Goal: Task Accomplishment & Management: Use online tool/utility

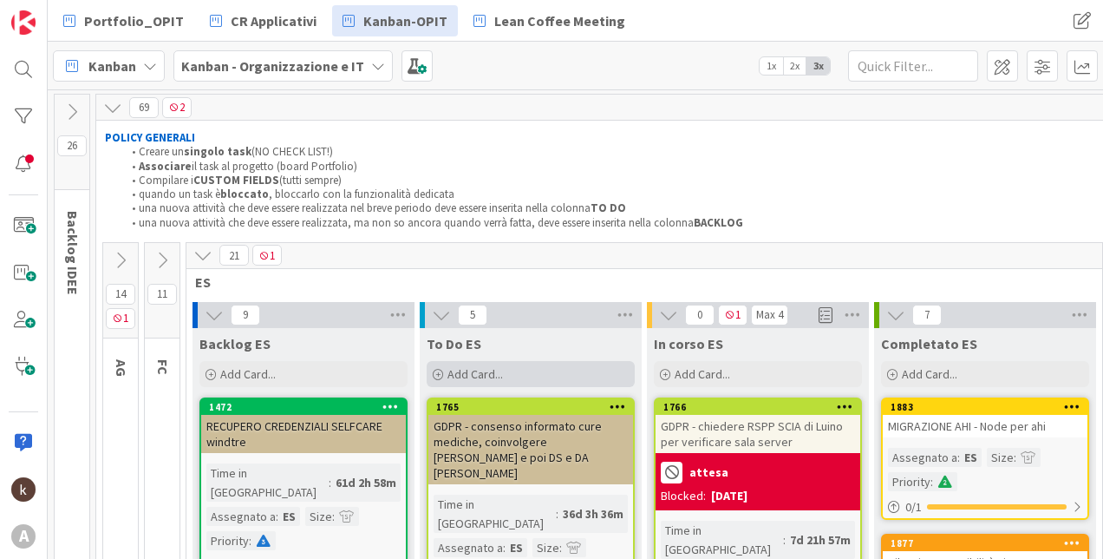
click at [513, 377] on div "Add Card..." at bounding box center [531, 374] width 208 height 26
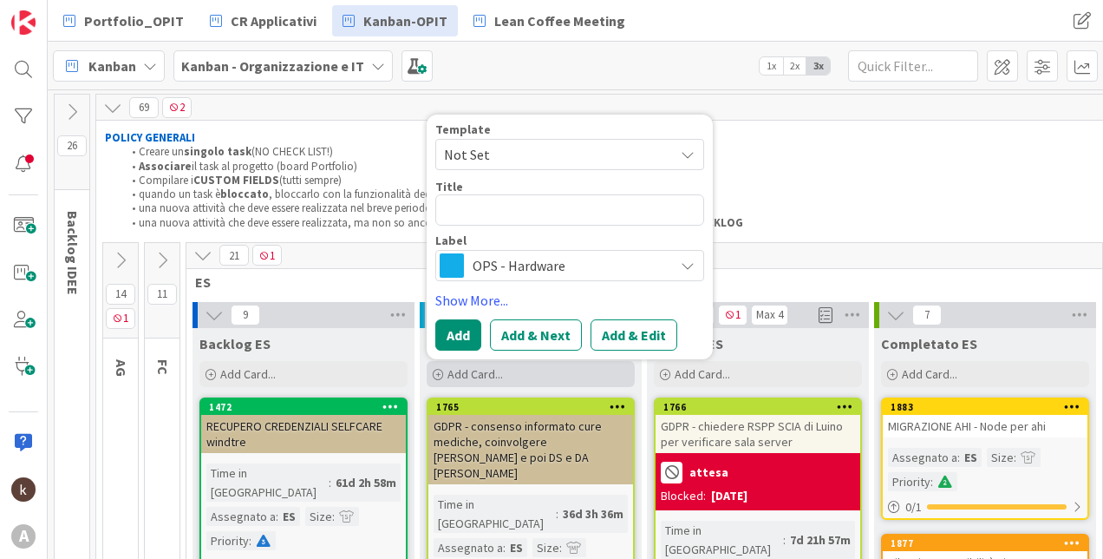
type textarea "x"
type textarea "co"
type textarea "x"
type textarea "con"
type textarea "x"
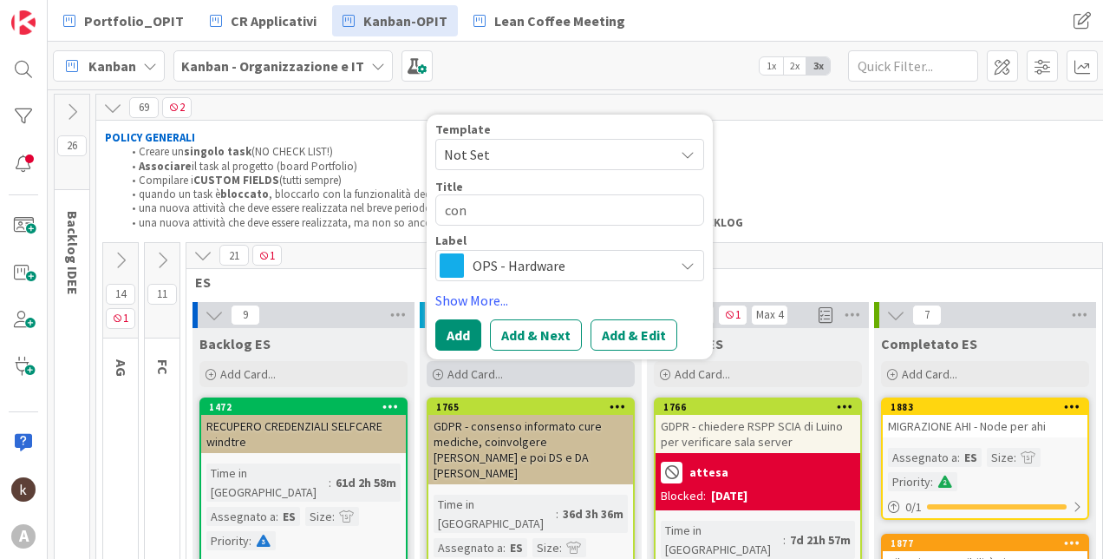
type textarea "conf"
type textarea "x"
type textarea "confro"
type textarea "x"
type textarea "confron"
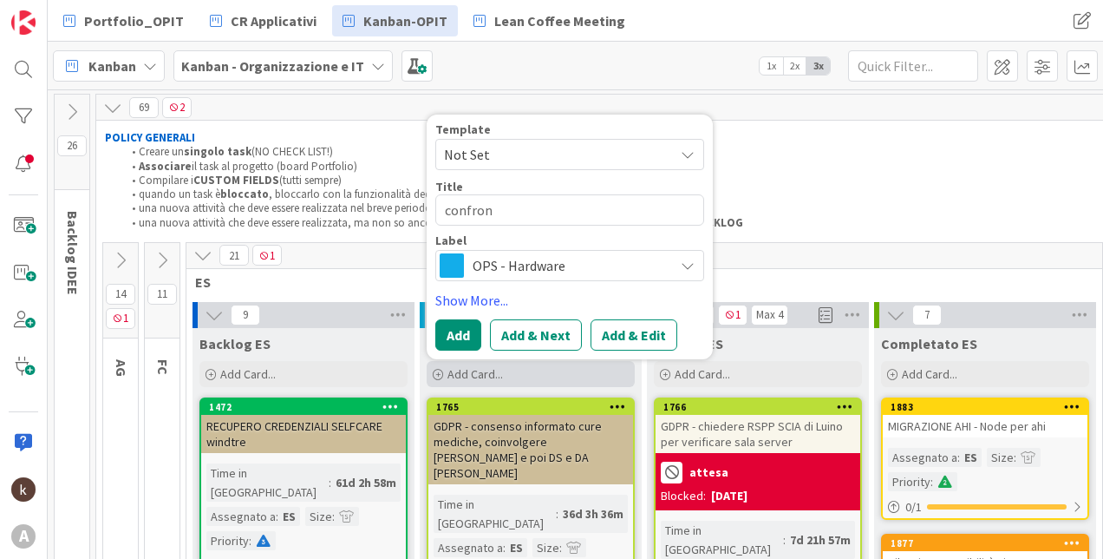
type textarea "x"
type textarea "confront"
type textarea "x"
type textarea "confronto"
type textarea "x"
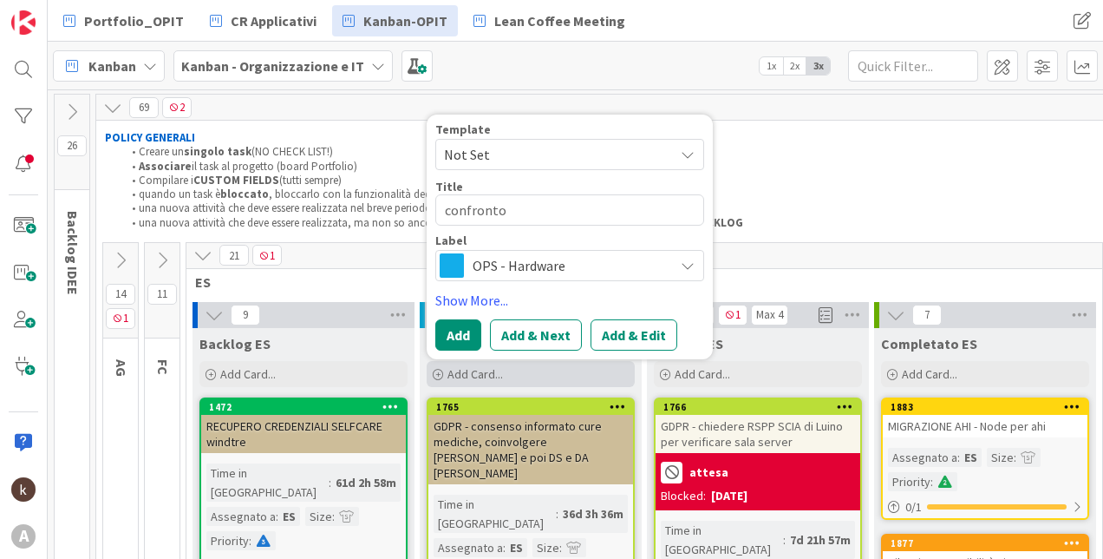
type textarea "confronto"
type textarea "x"
type textarea "confronto o"
type textarea "x"
type textarea "confronto of"
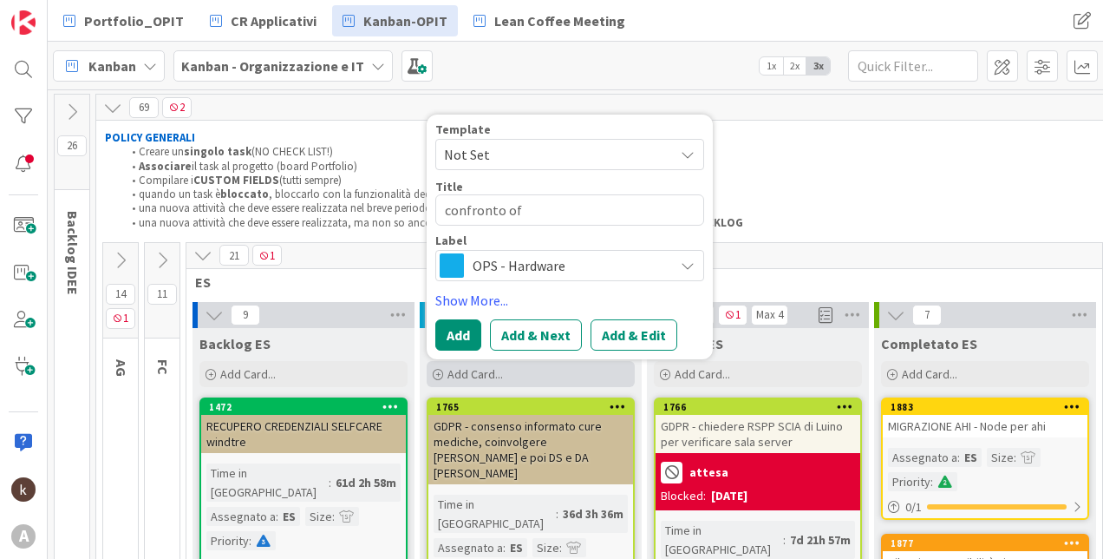
type textarea "x"
type textarea "confronto off"
type textarea "x"
type textarea "confronto offe"
type textarea "x"
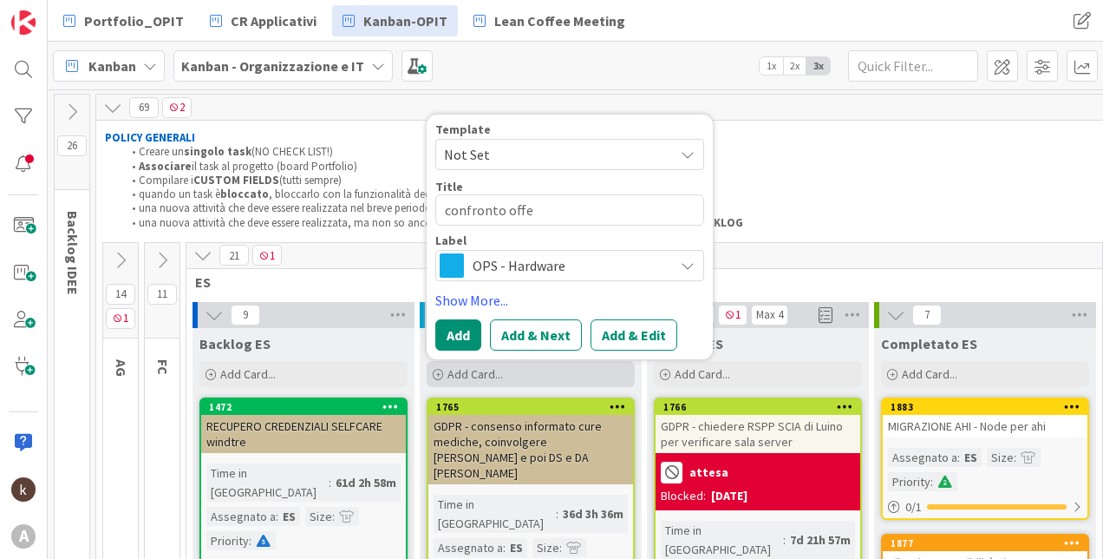
type textarea "confronto offer"
type textarea "x"
type textarea "confronto offert"
type textarea "x"
type textarea "confronto offerta"
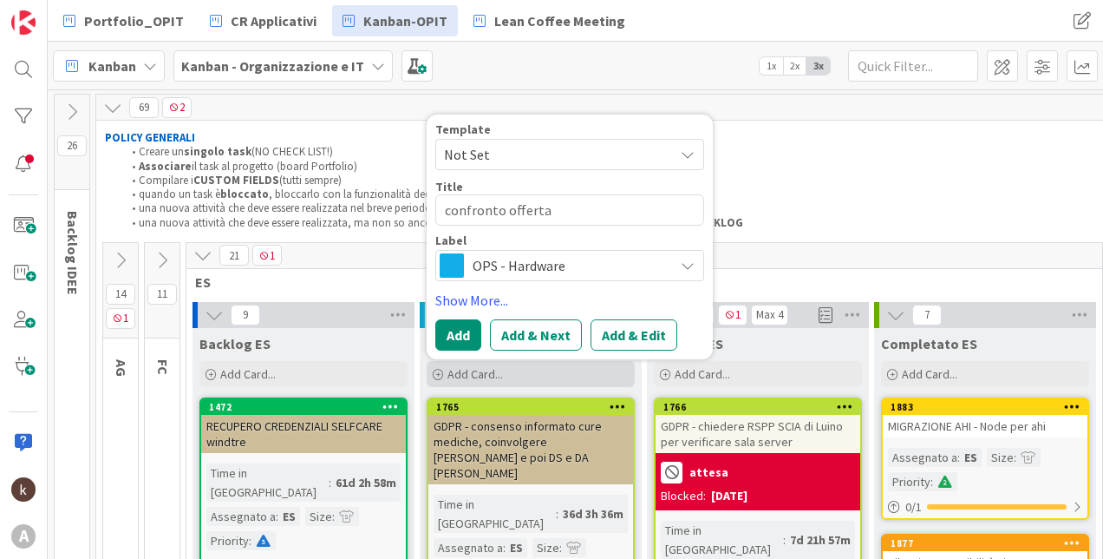
type textarea "x"
type textarea "confronto offerta"
type textarea "x"
type textarea "confronto offerta A"
type textarea "x"
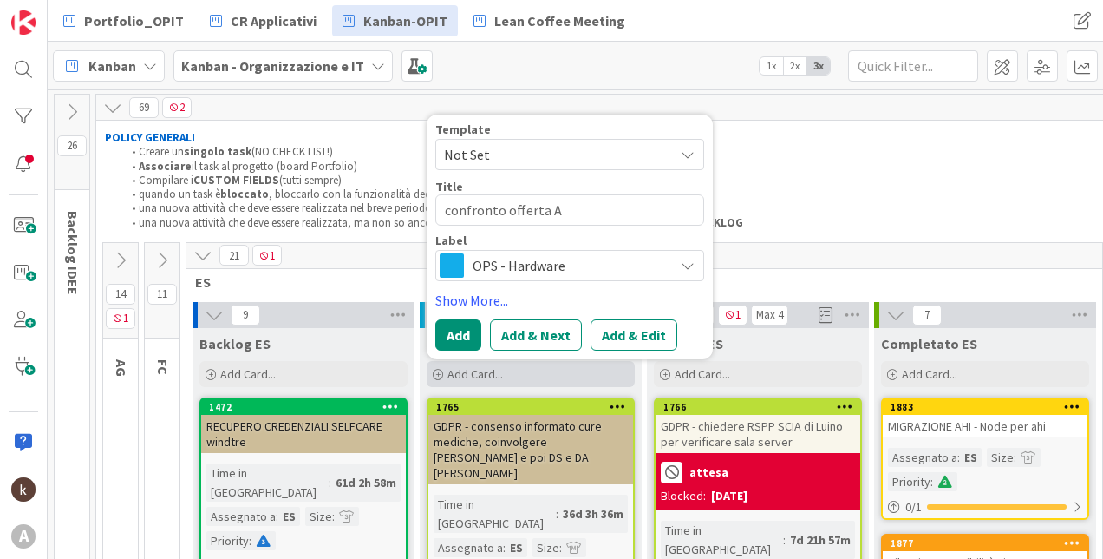
type textarea "confronto offerta Ad"
type textarea "x"
type textarea "confronto offerta Adv"
type textarea "x"
type textarea "confronto offerta Adve"
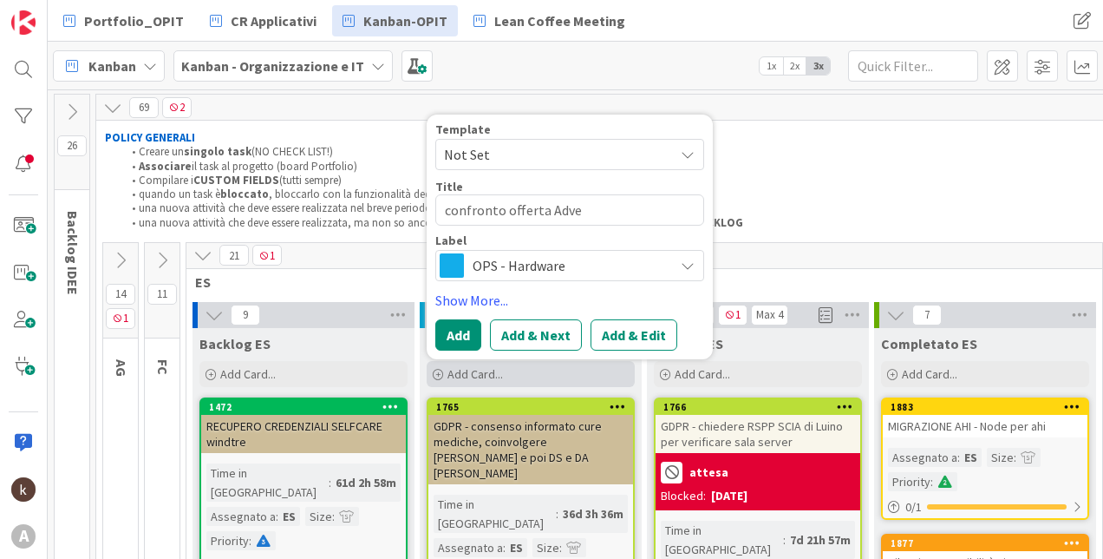
type textarea "x"
type textarea "confronto offerta Adven"
type textarea "x"
type textarea "confronto offerta Adve"
type textarea "x"
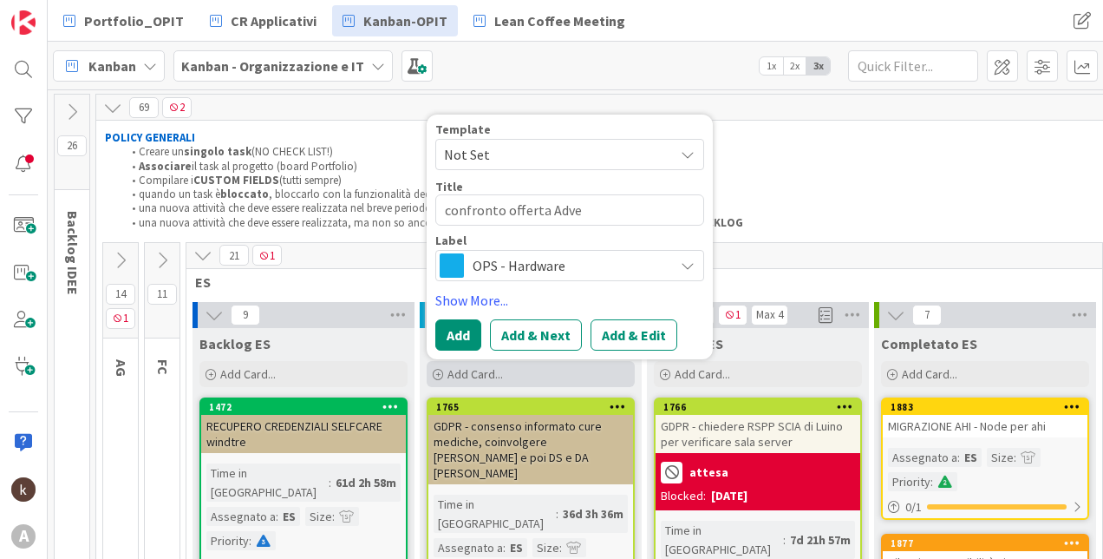
type textarea "confronto offerta Adv"
type textarea "x"
type textarea "confronto offerta Ad"
type textarea "x"
type textarea "confronto offerta A"
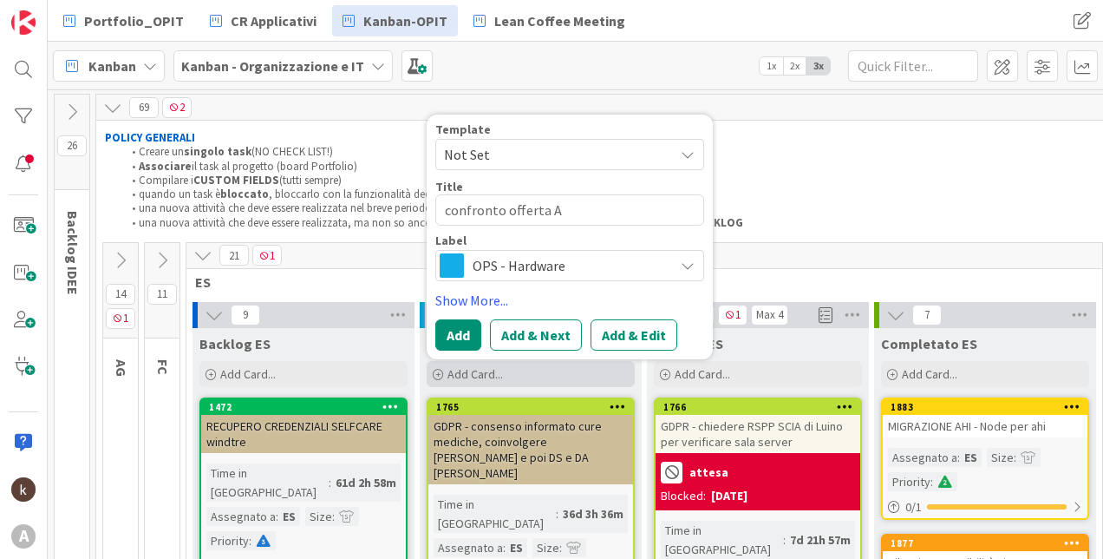
type textarea "x"
type textarea "confronto offerta [PERSON_NAME]"
type textarea "x"
type textarea "confronto offerta Aria"
type textarea "x"
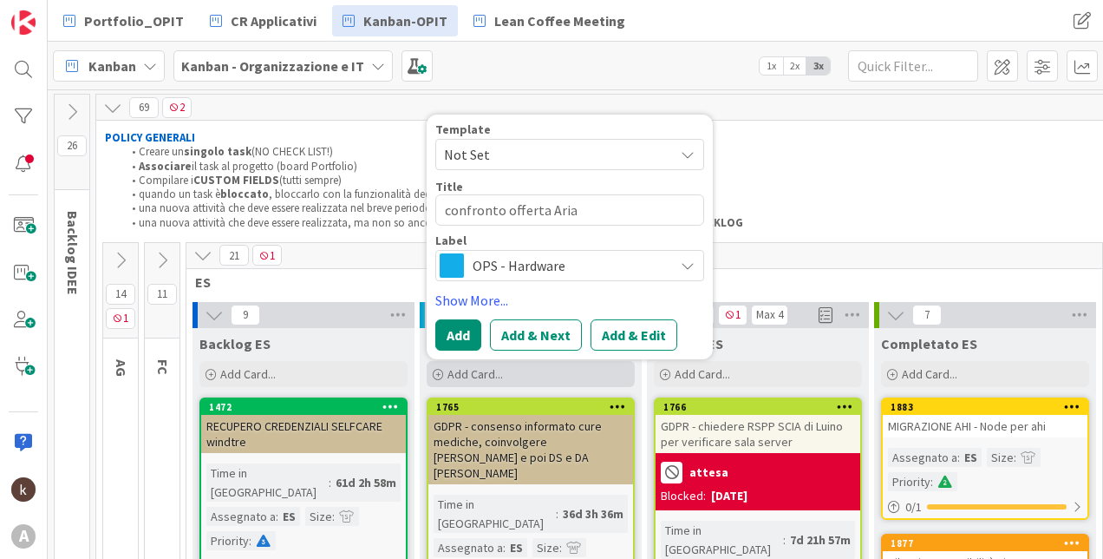
type textarea "confronto offerta Ariad"
type textarea "x"
type textarea "confronto offerta Ariadc"
type textarea "x"
type textarea "confronto offerta Ariad"
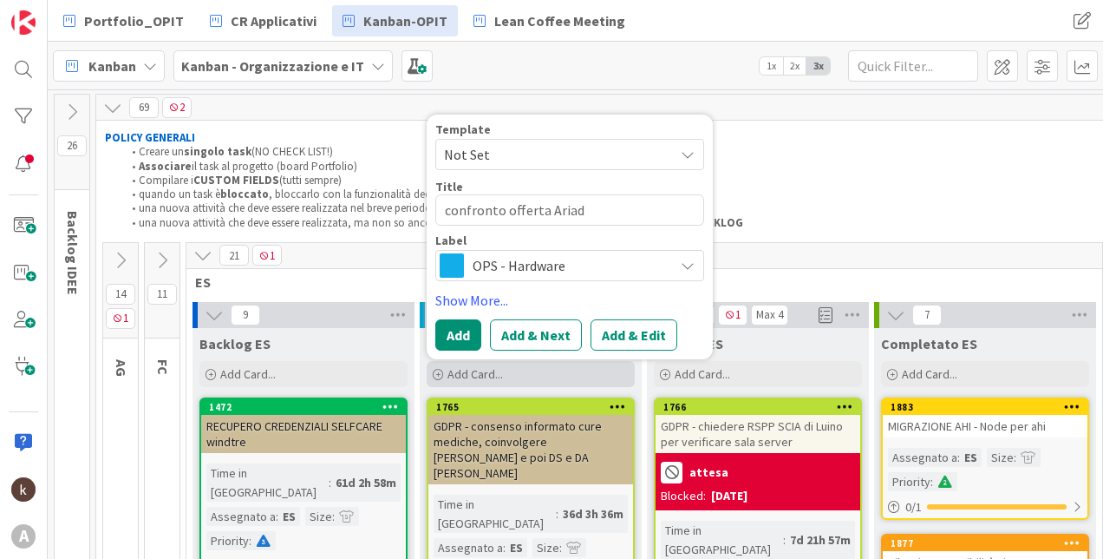
type textarea "x"
type textarea "confronto offerta Ariadn"
type textarea "x"
type textarea "confronto offerta Ariadne"
click at [530, 273] on span "OPS - Hardware" at bounding box center [569, 265] width 193 height 24
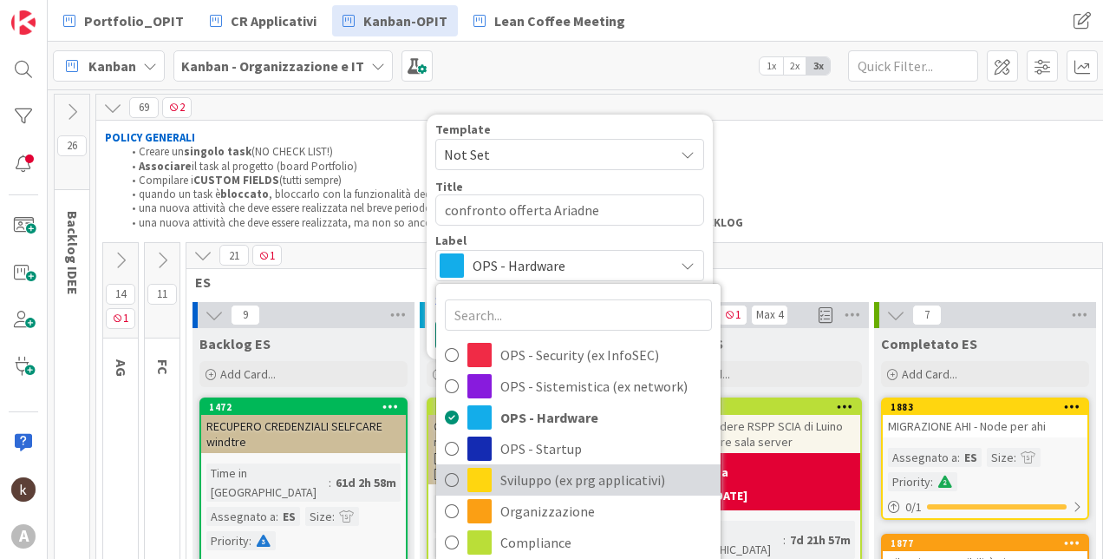
scroll to position [5, 0]
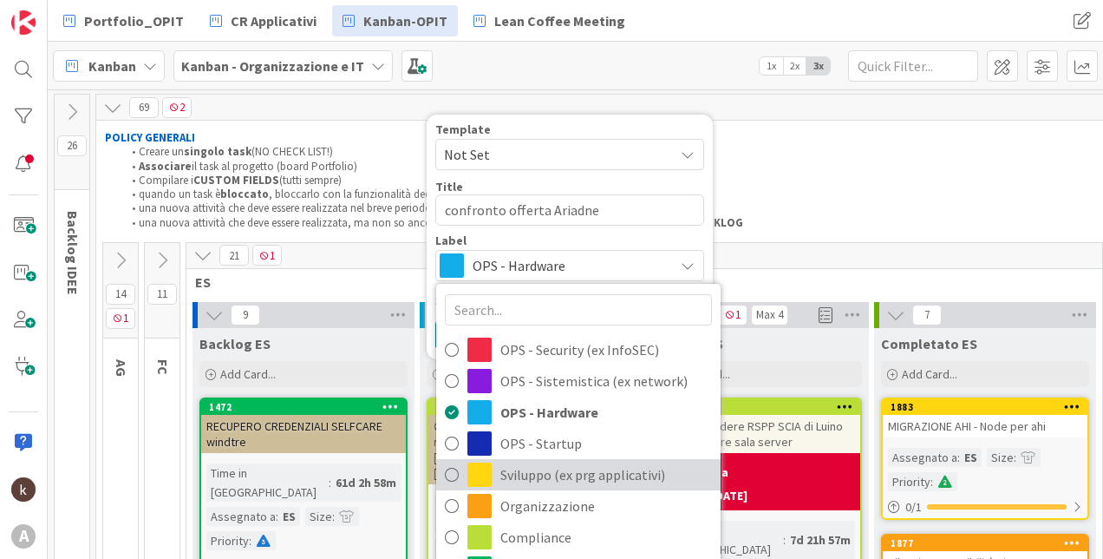
click at [554, 483] on span "Sviluppo (ex prg applicativi)" at bounding box center [606, 474] width 212 height 26
type textarea "x"
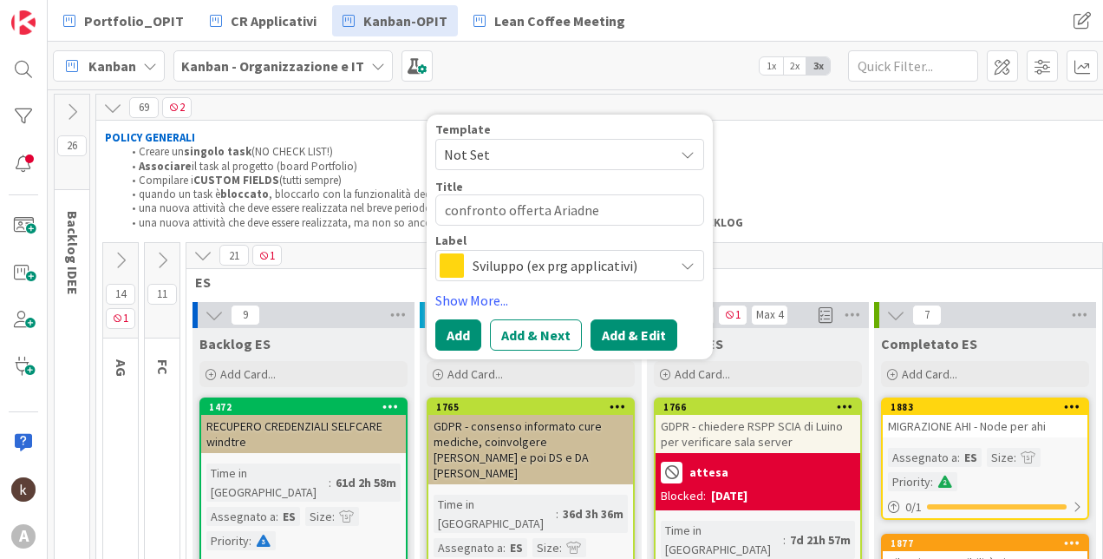
click at [634, 332] on button "Add & Edit" at bounding box center [634, 334] width 87 height 31
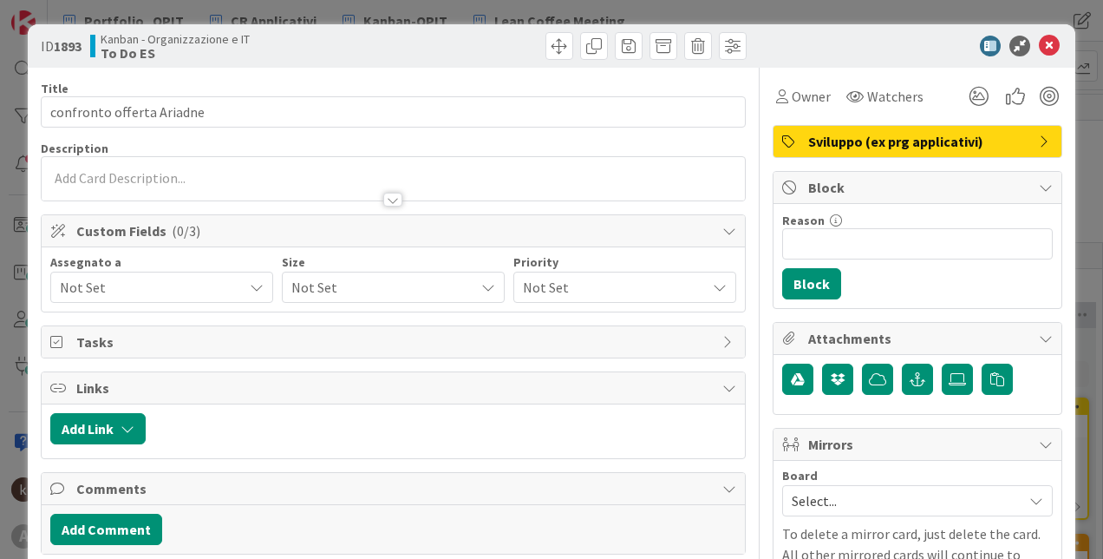
click at [119, 279] on span "Not Set" at bounding box center [151, 287] width 183 height 21
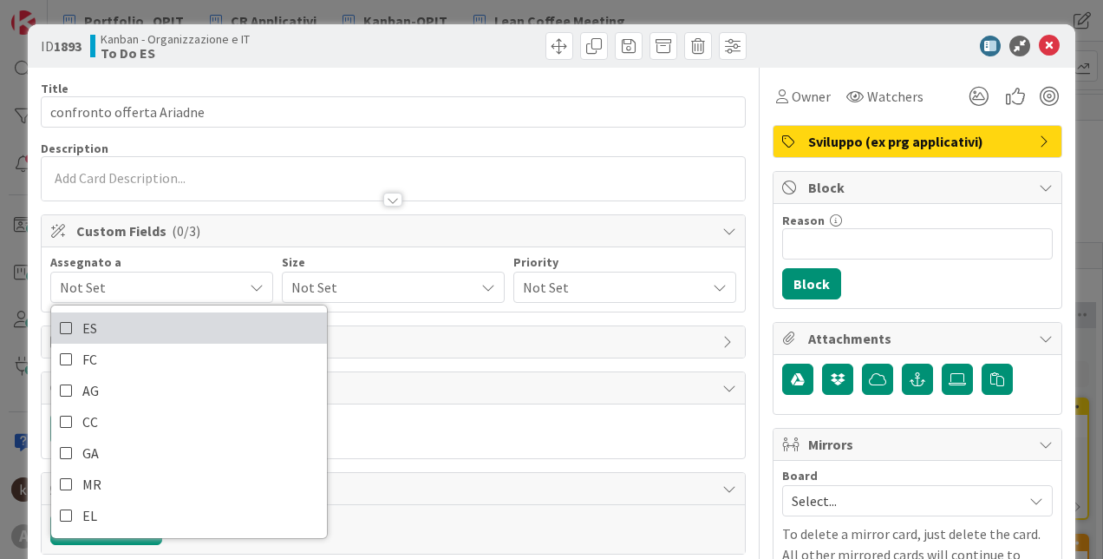
click at [147, 317] on link "ES" at bounding box center [189, 327] width 276 height 31
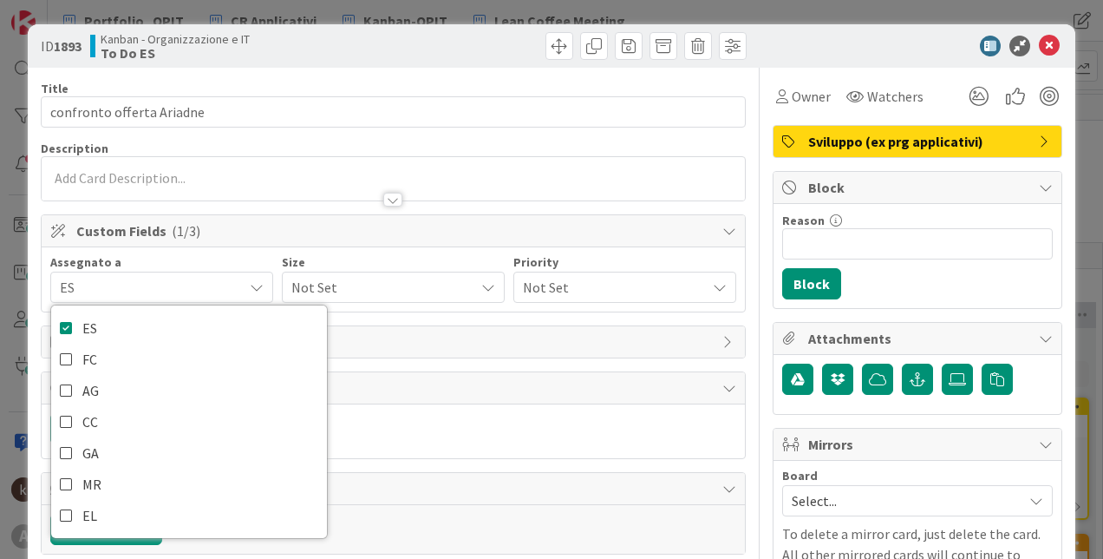
click at [345, 279] on span "Not Set" at bounding box center [378, 287] width 174 height 24
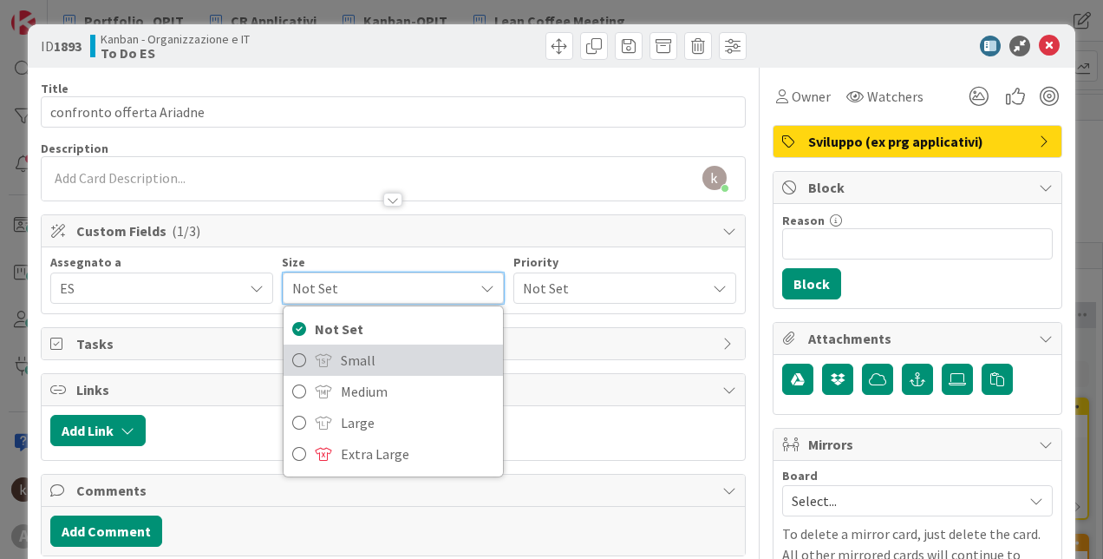
click at [350, 356] on span "Small" at bounding box center [418, 360] width 154 height 26
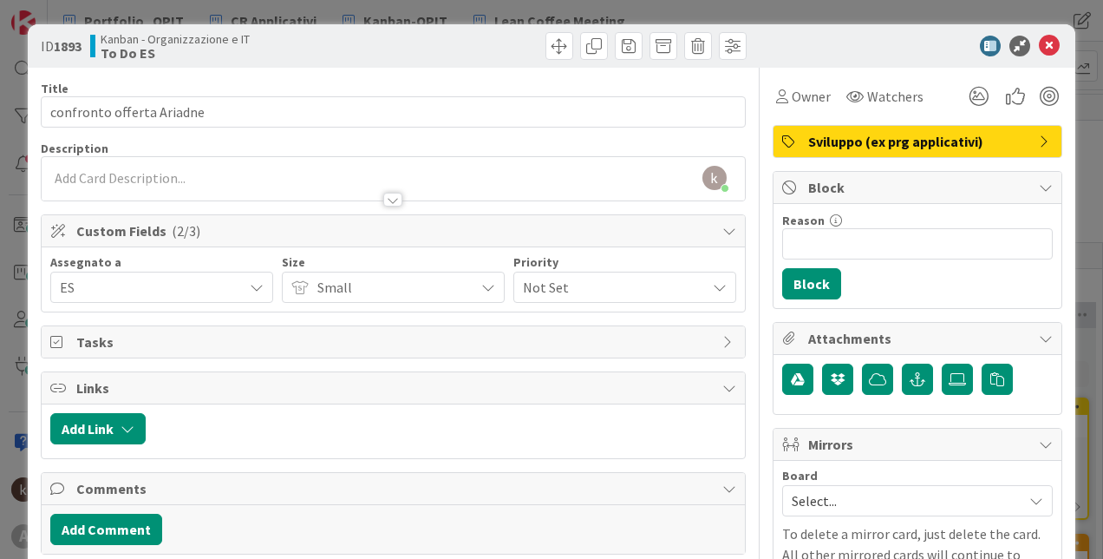
click at [550, 291] on span "Not Set" at bounding box center [610, 287] width 174 height 24
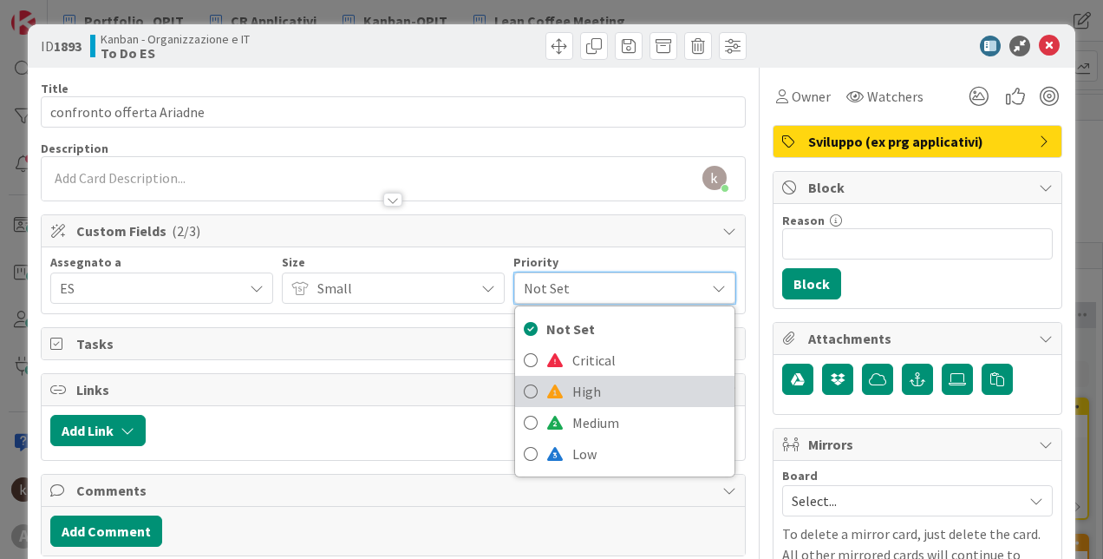
click at [581, 401] on span "High" at bounding box center [649, 391] width 154 height 26
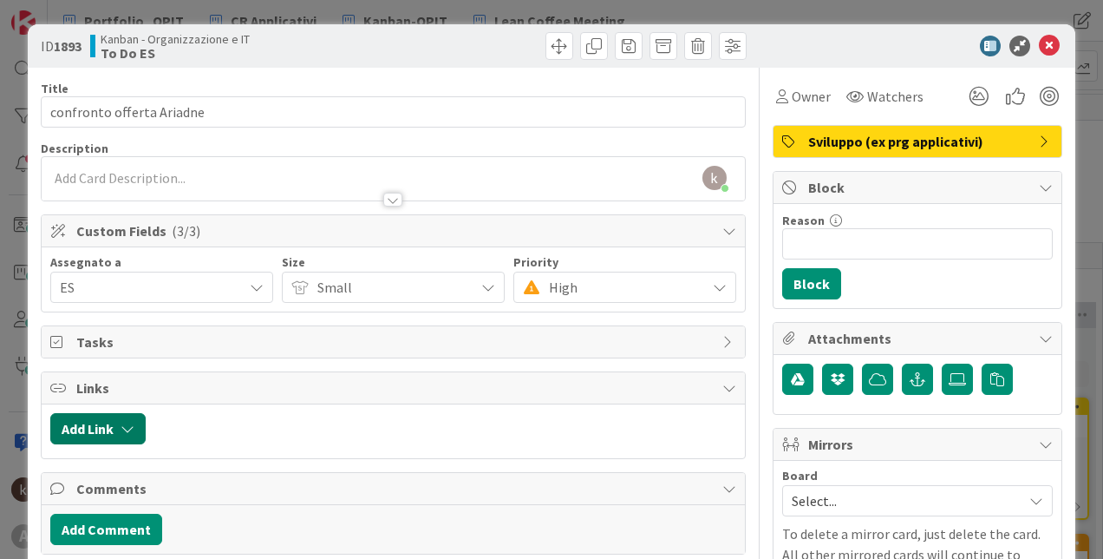
click at [127, 434] on icon "button" at bounding box center [128, 428] width 14 height 14
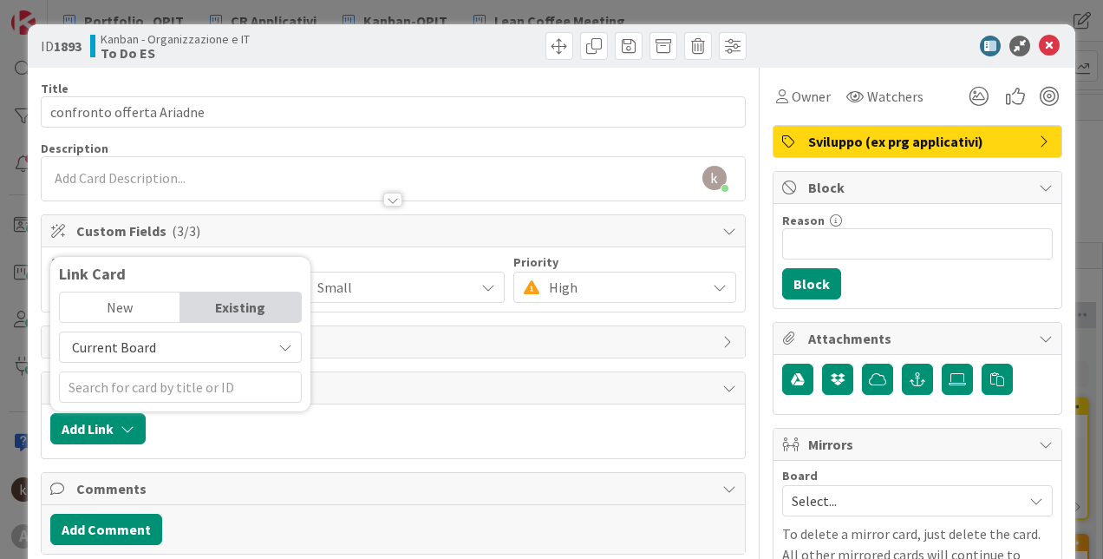
drag, startPoint x: 168, startPoint y: 343, endPoint x: 169, endPoint y: 356, distance: 13.0
click at [169, 356] on span "Current Board" at bounding box center [166, 347] width 194 height 24
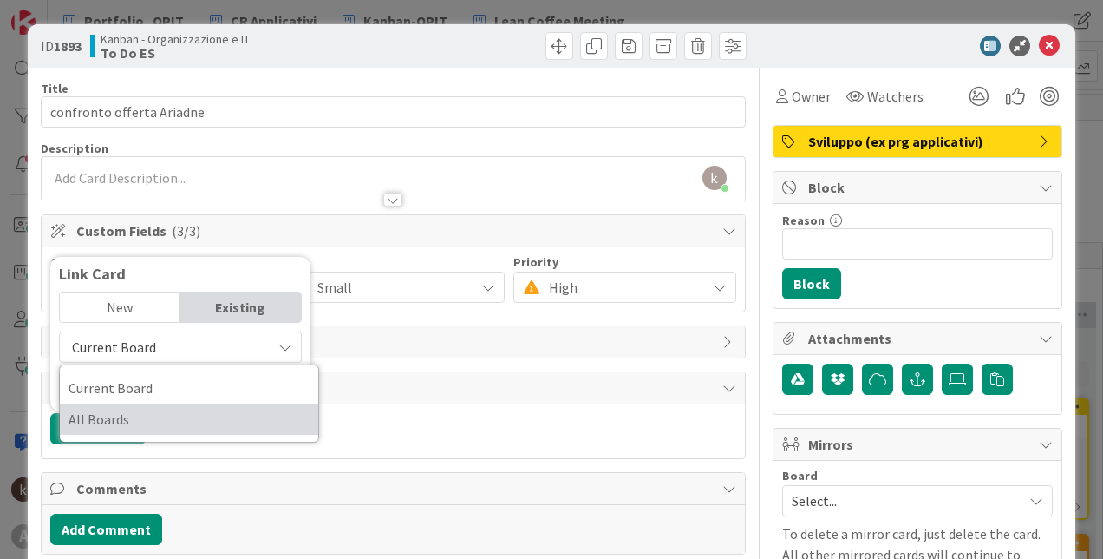
click at [172, 417] on span "All Boards" at bounding box center [189, 419] width 241 height 26
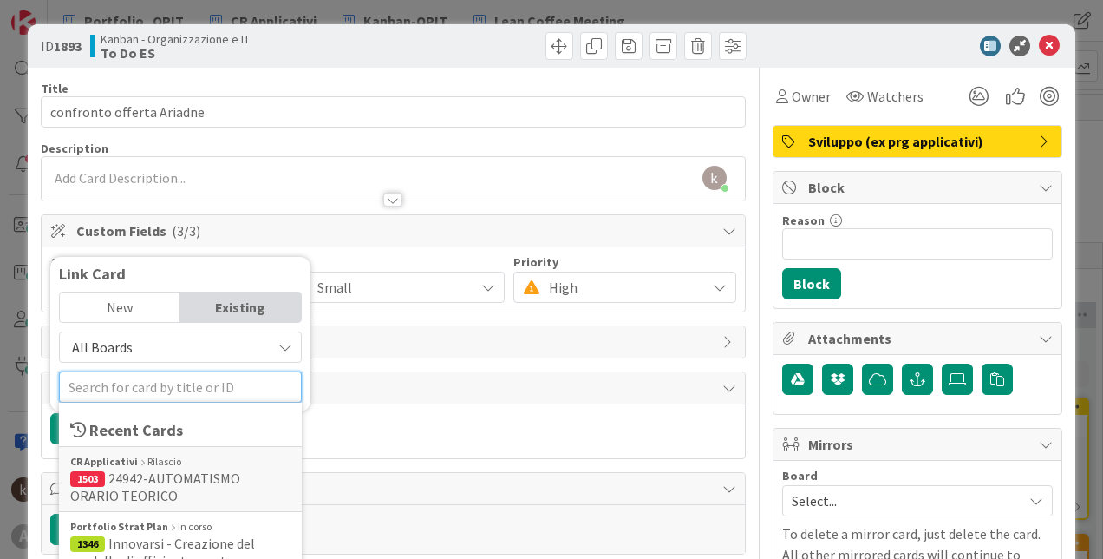
click at [163, 396] on input "text" at bounding box center [180, 386] width 243 height 31
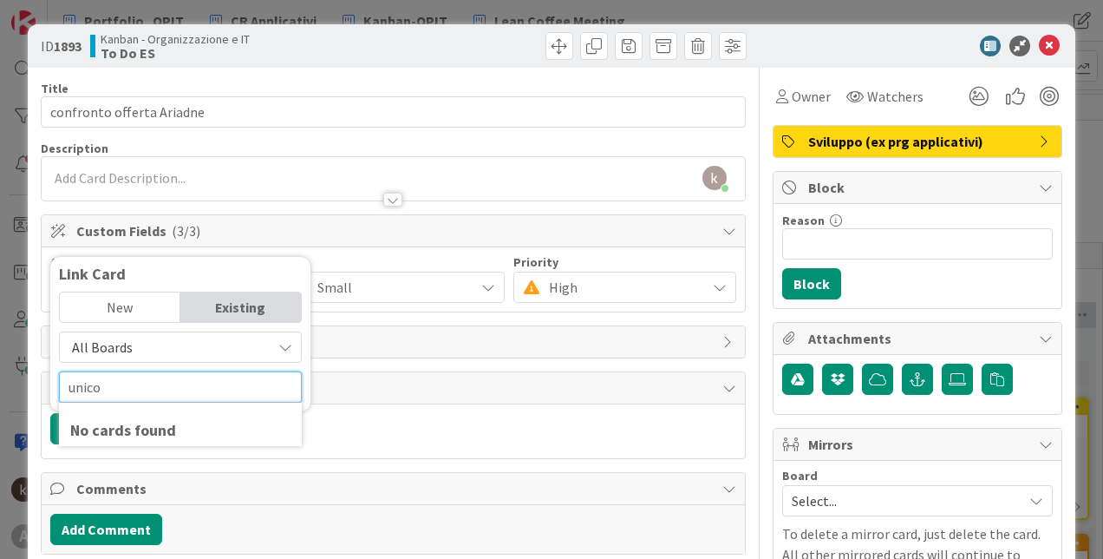
click at [163, 396] on input "unico" at bounding box center [180, 386] width 243 height 31
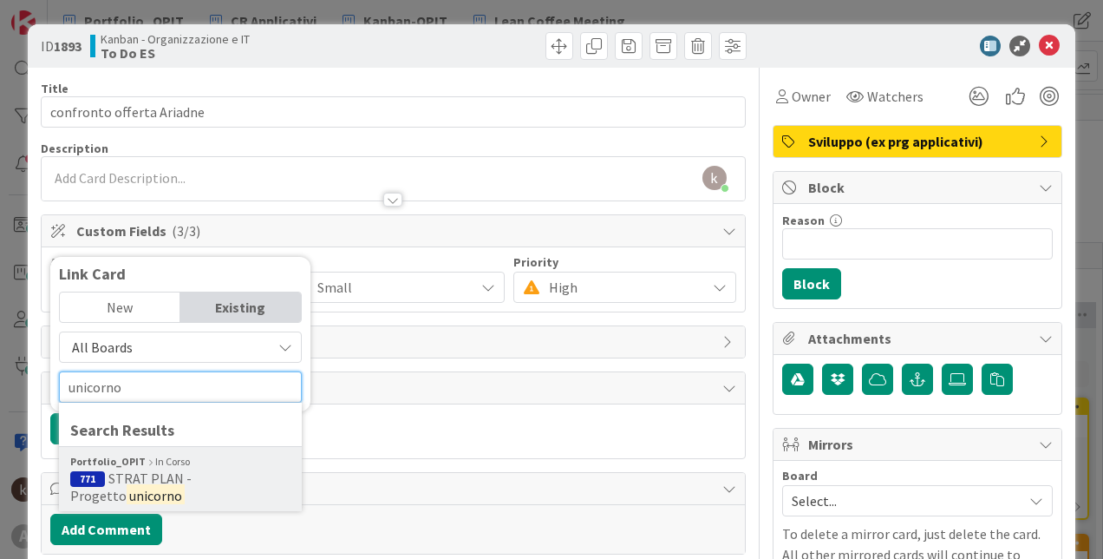
type input "unicorno"
click at [181, 453] on div "Portfolio_OPIT In Corso 771 STRAT PLAN - Progetto unicorno" at bounding box center [180, 478] width 243 height 65
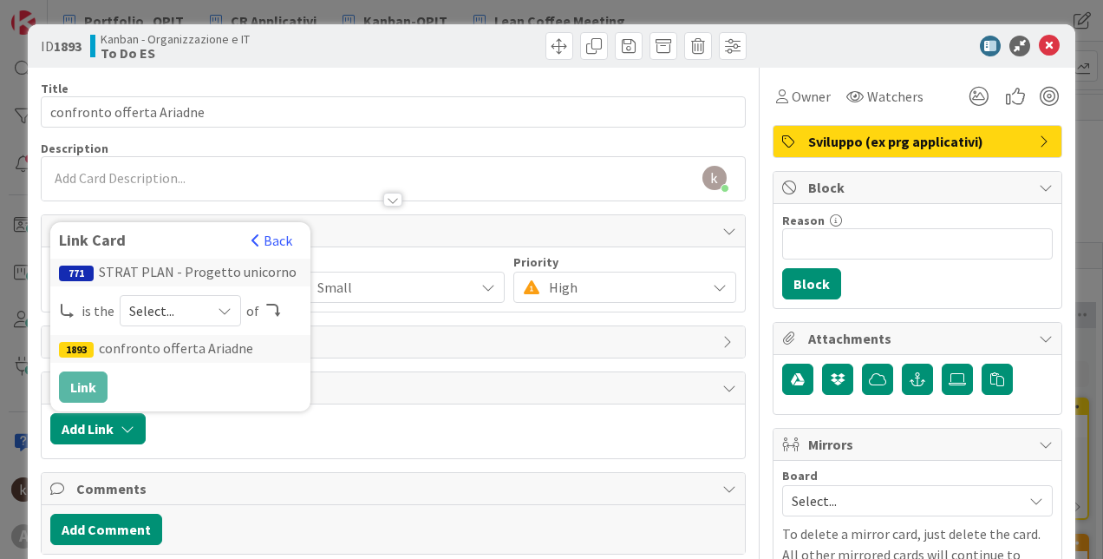
click at [151, 302] on span "Select..." at bounding box center [165, 310] width 73 height 24
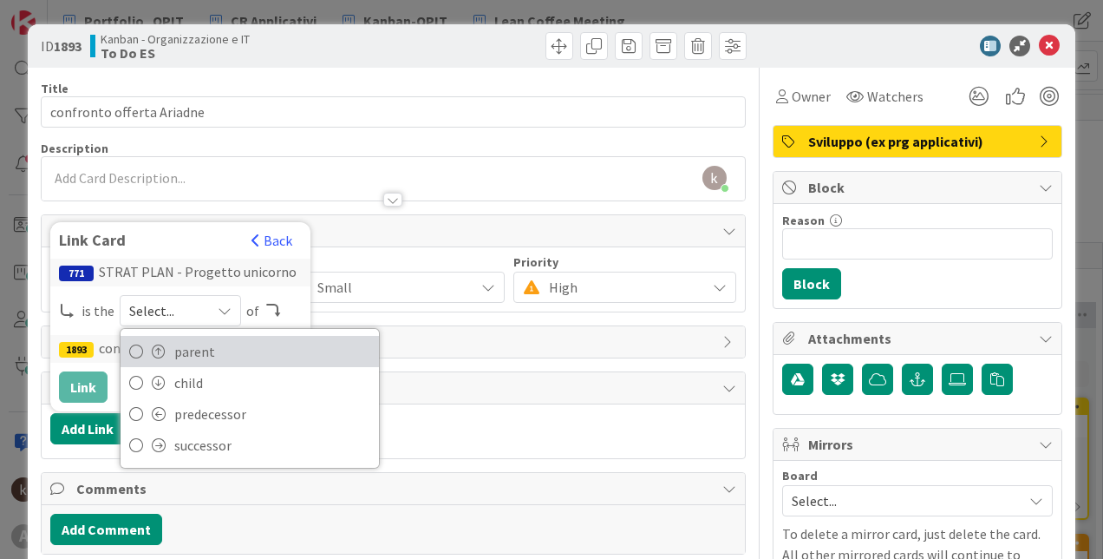
click at [180, 355] on span "parent" at bounding box center [272, 351] width 196 height 26
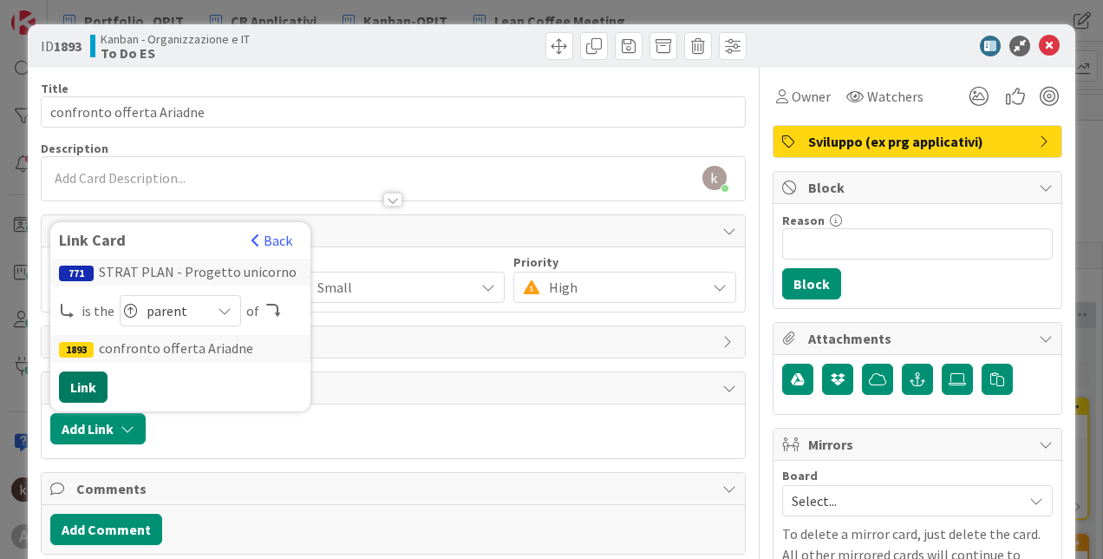
click at [74, 391] on button "Link" at bounding box center [83, 386] width 49 height 31
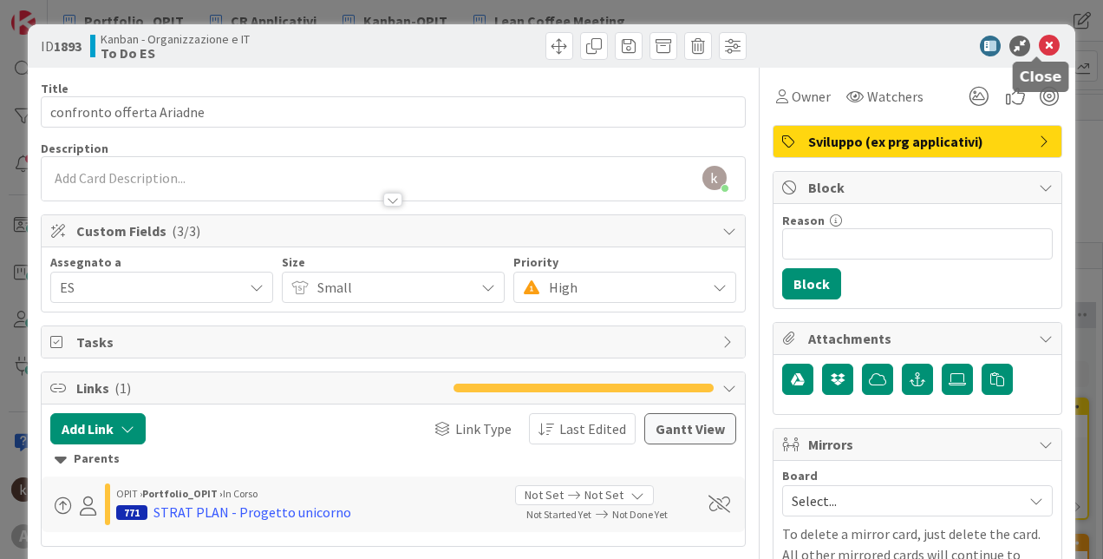
click at [1039, 40] on icon at bounding box center [1049, 46] width 21 height 21
